Goal: Task Accomplishment & Management: Use online tool/utility

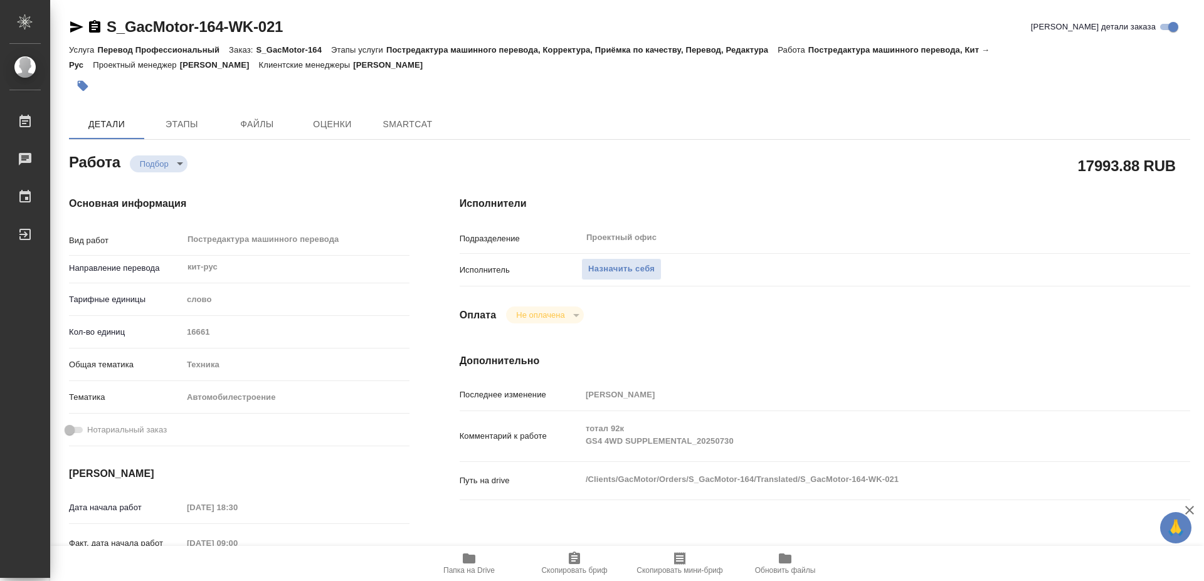
type textarea "x"
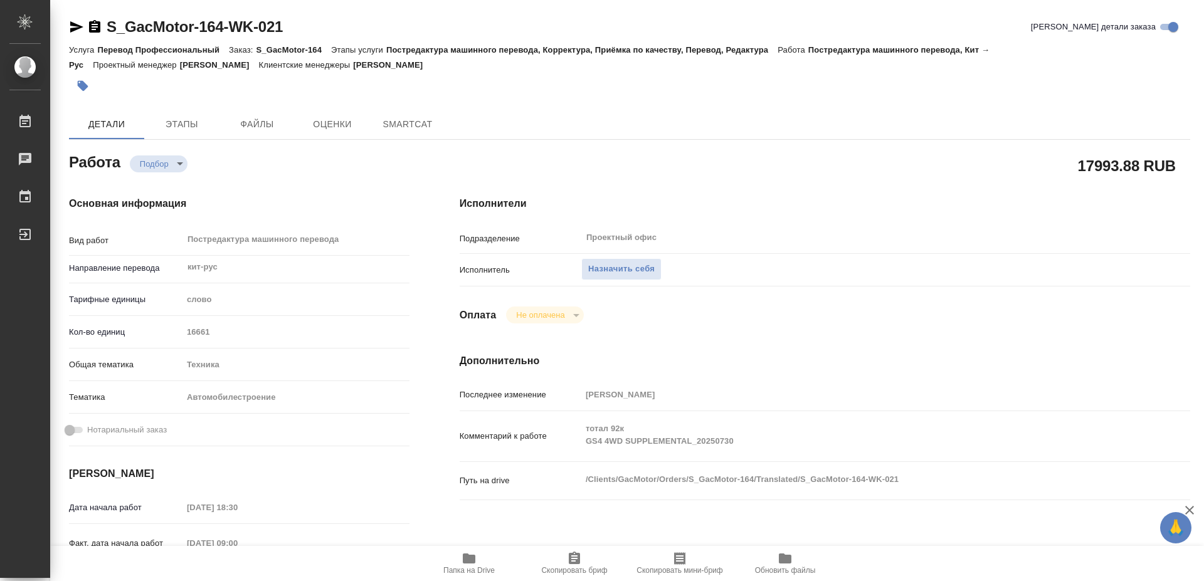
type textarea "x"
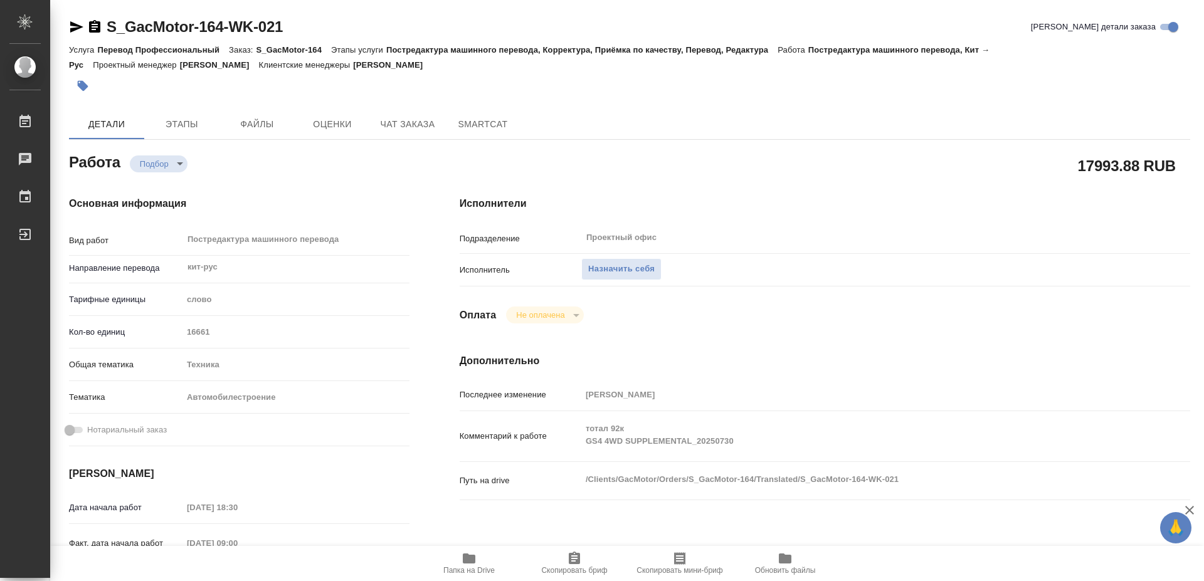
type textarea "x"
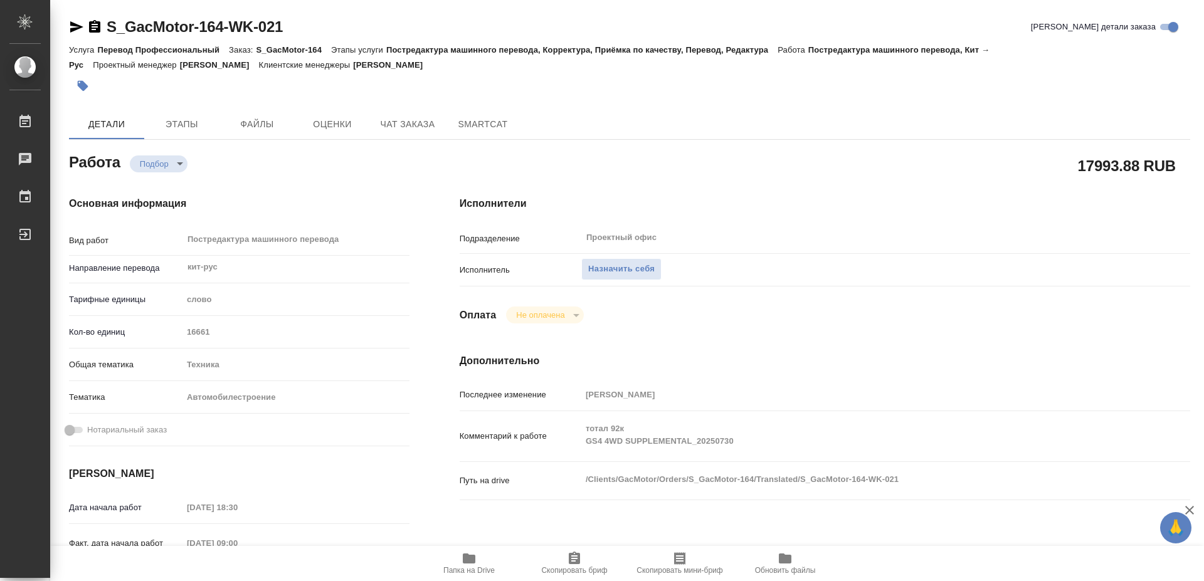
type textarea "x"
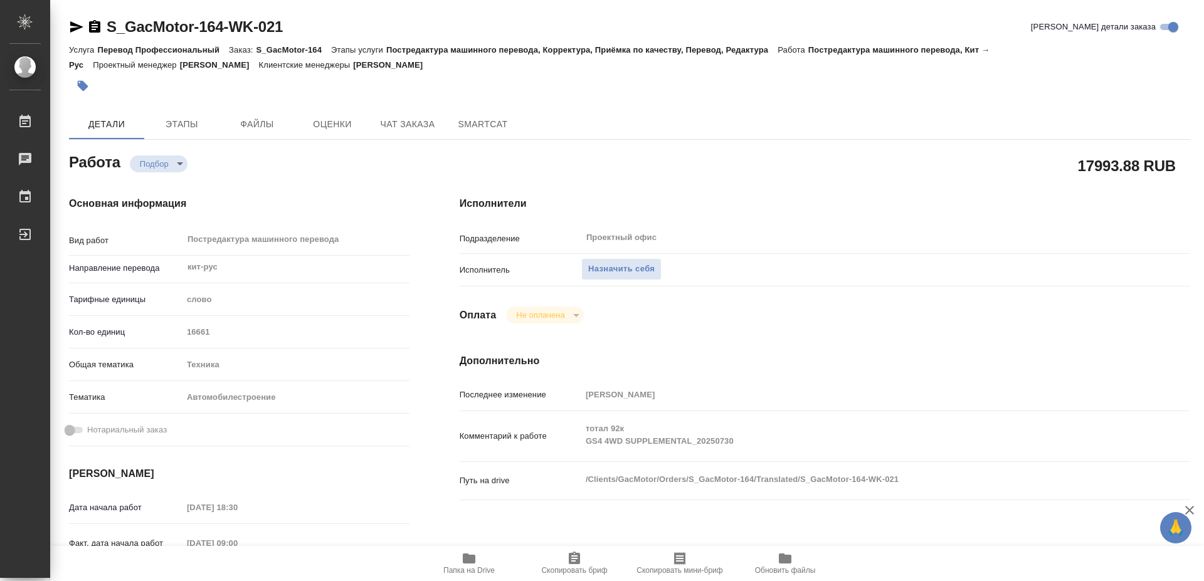
type textarea "x"
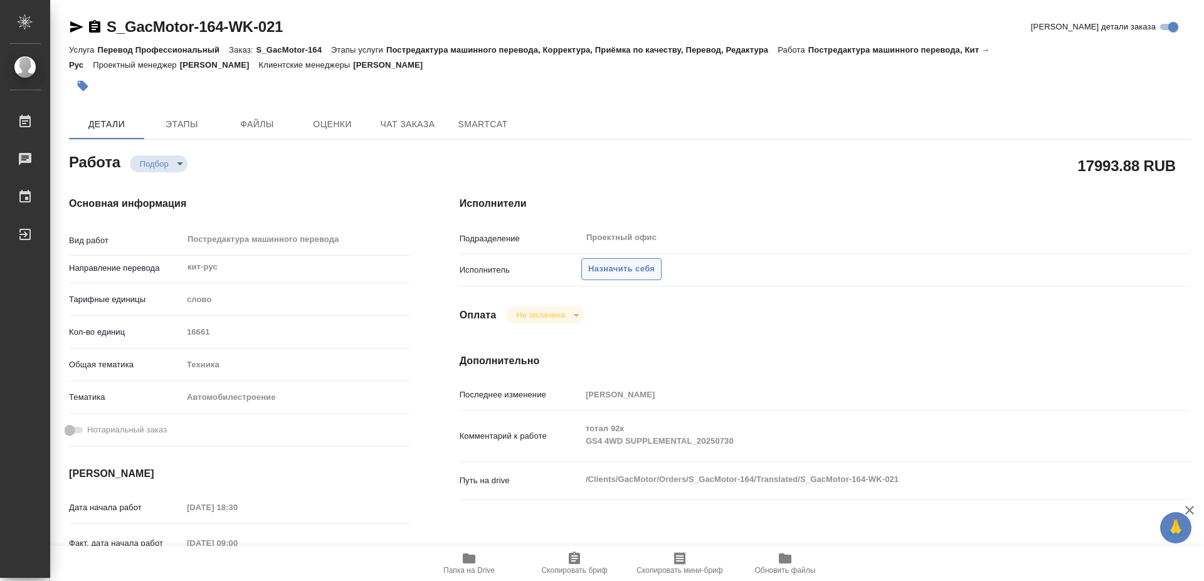
click at [593, 262] on span "Назначить себя" at bounding box center [621, 269] width 66 height 14
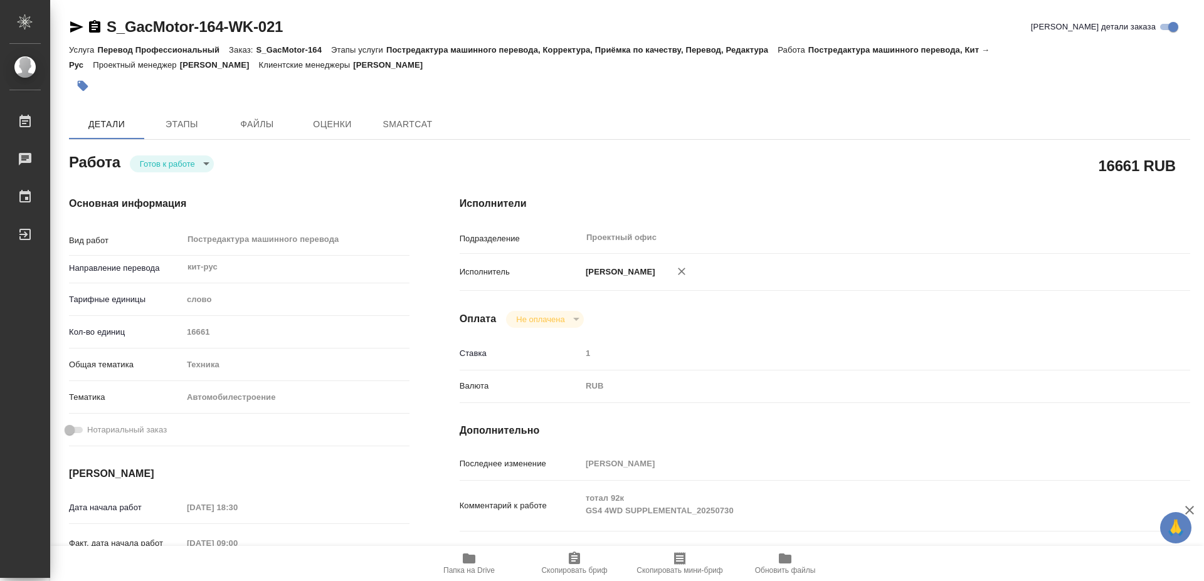
type textarea "x"
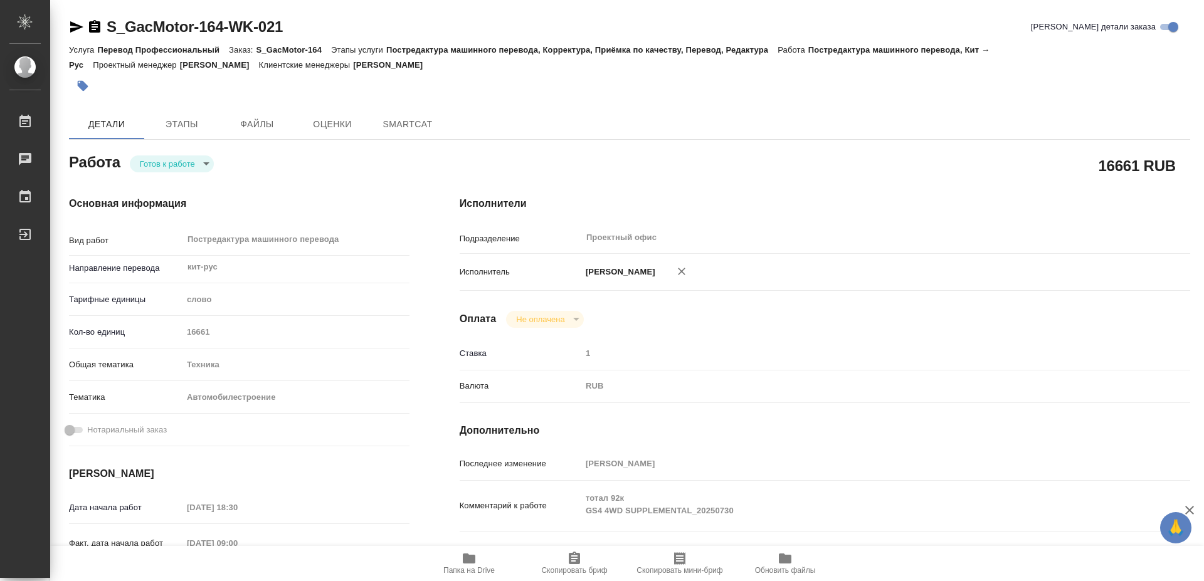
type textarea "x"
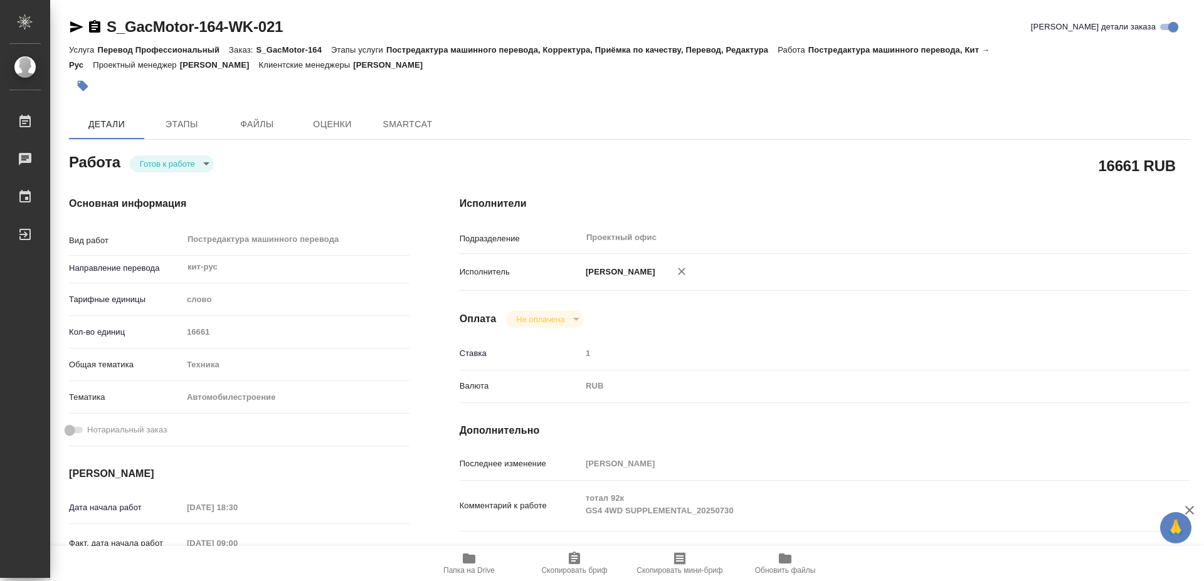
type textarea "x"
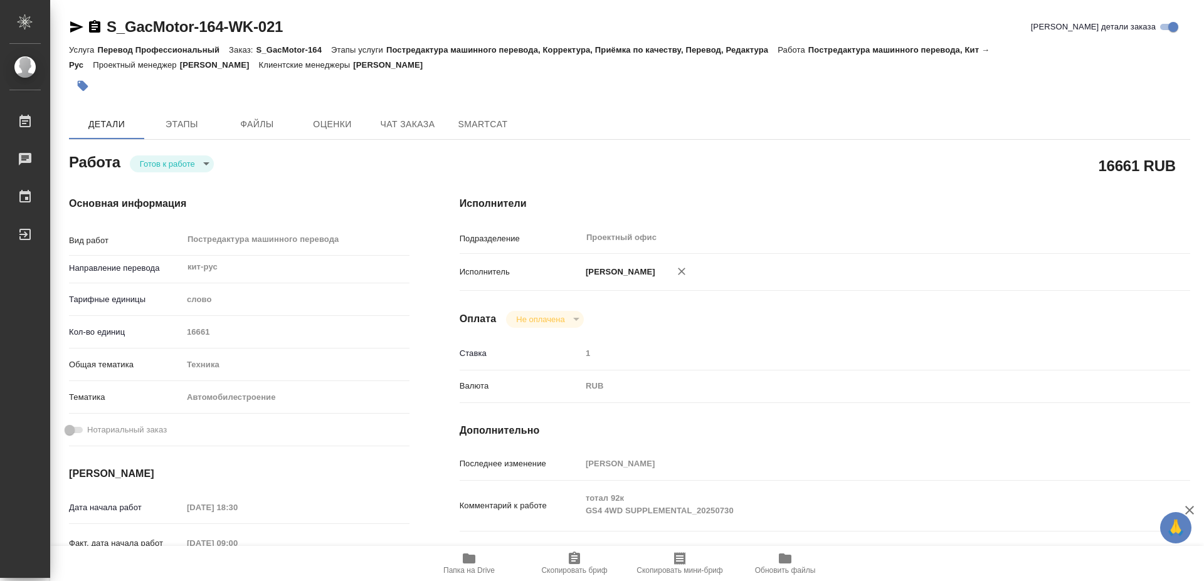
type textarea "x"
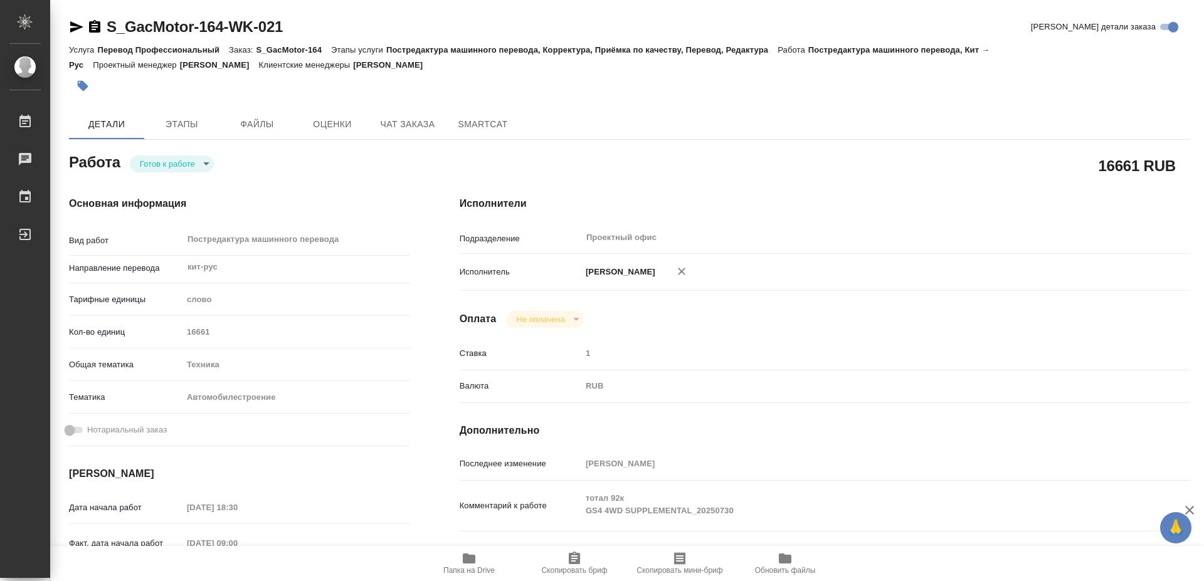
type textarea "x"
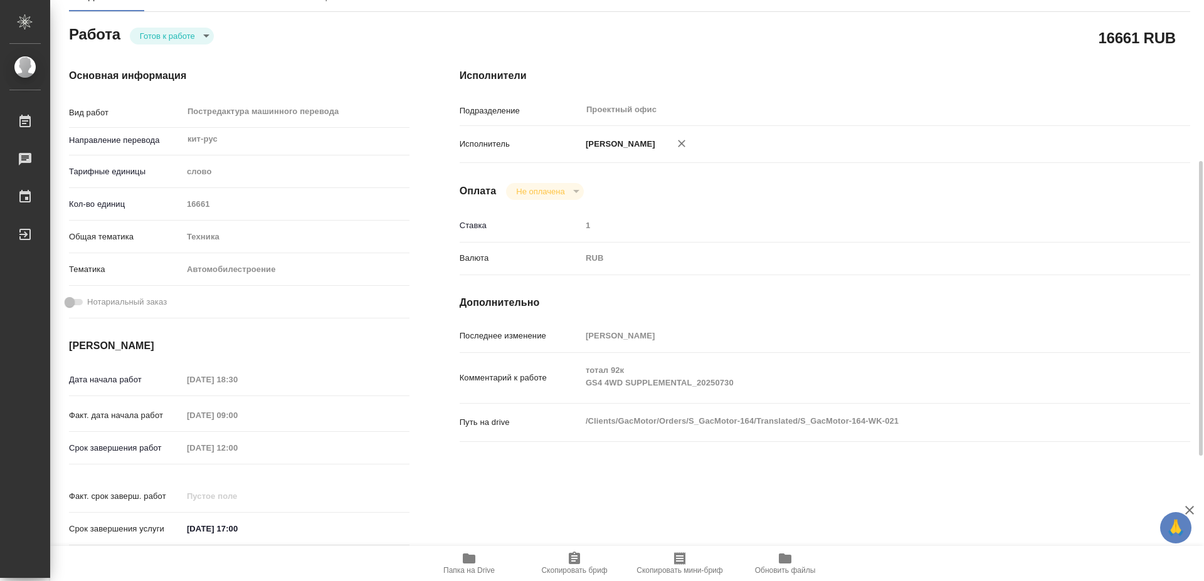
scroll to position [192, 0]
